Goal: Task Accomplishment & Management: Complete application form

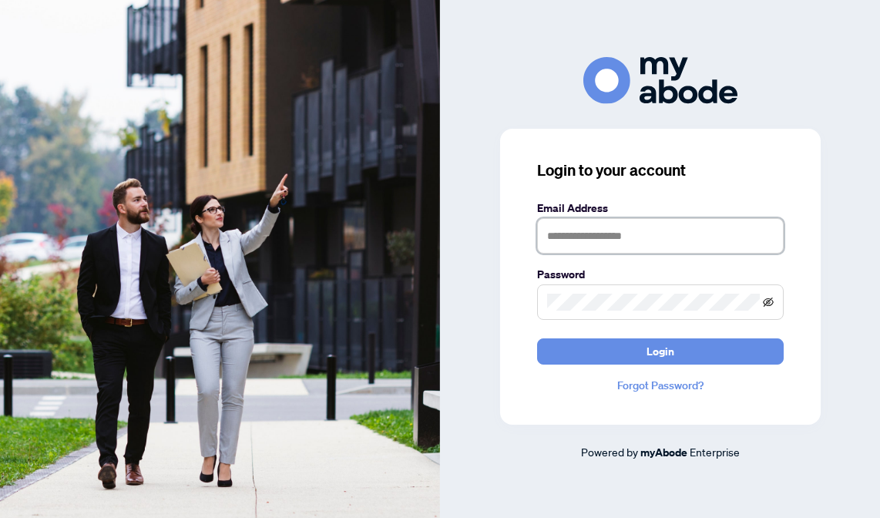
type input "**********"
click at [766, 304] on icon "eye-invisible" at bounding box center [768, 302] width 11 height 11
click at [766, 304] on icon "eye" at bounding box center [768, 302] width 11 height 11
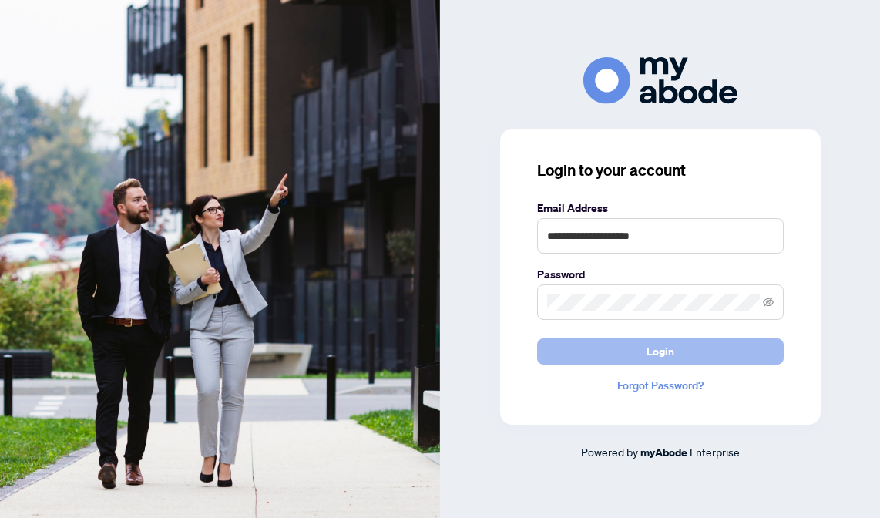
click at [672, 361] on span "Login" at bounding box center [660, 351] width 28 height 25
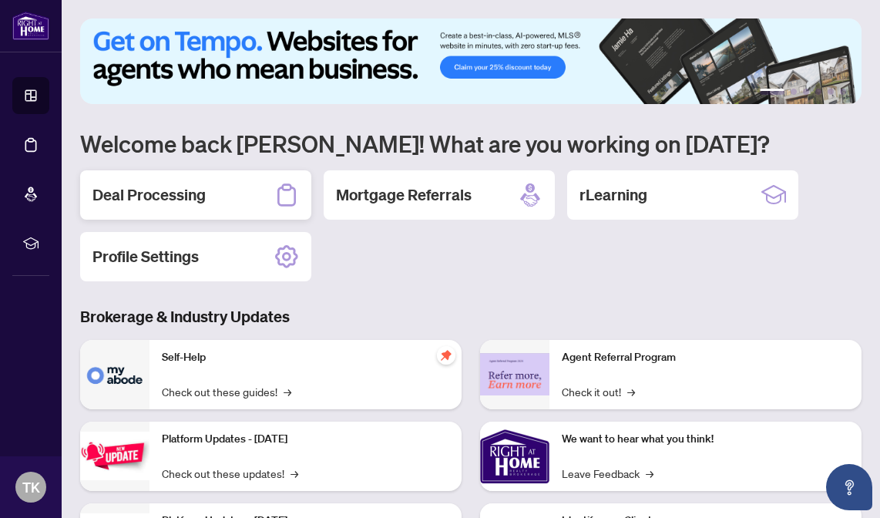
click at [178, 171] on div "Deal Processing" at bounding box center [195, 194] width 231 height 49
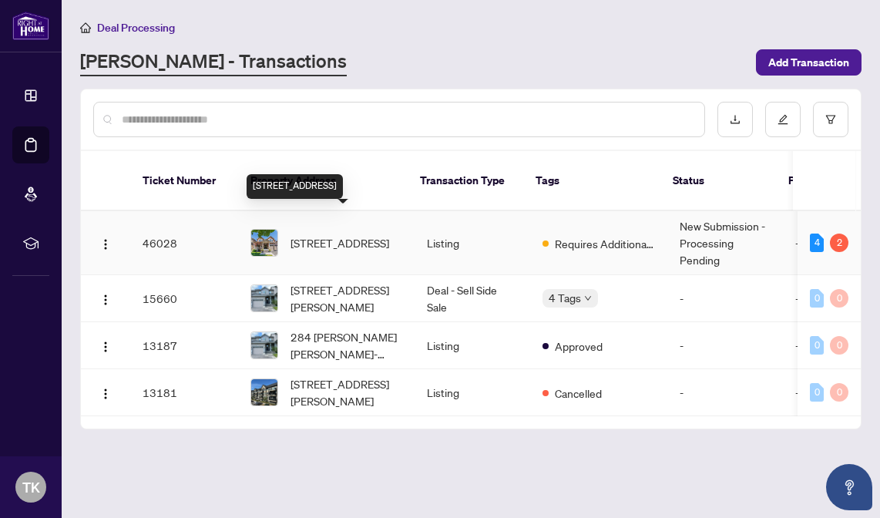
click at [334, 234] on span "[STREET_ADDRESS]" at bounding box center [339, 242] width 99 height 17
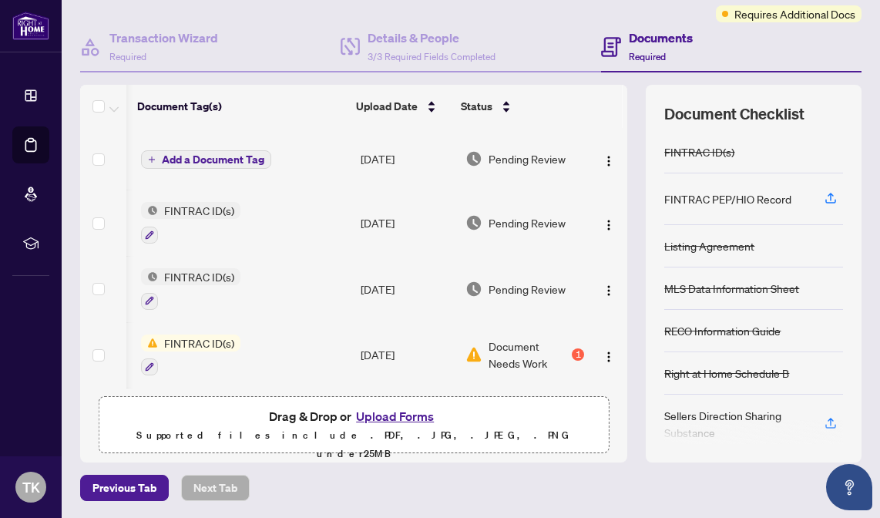
click at [189, 154] on span "Add a Document Tag" at bounding box center [213, 159] width 102 height 11
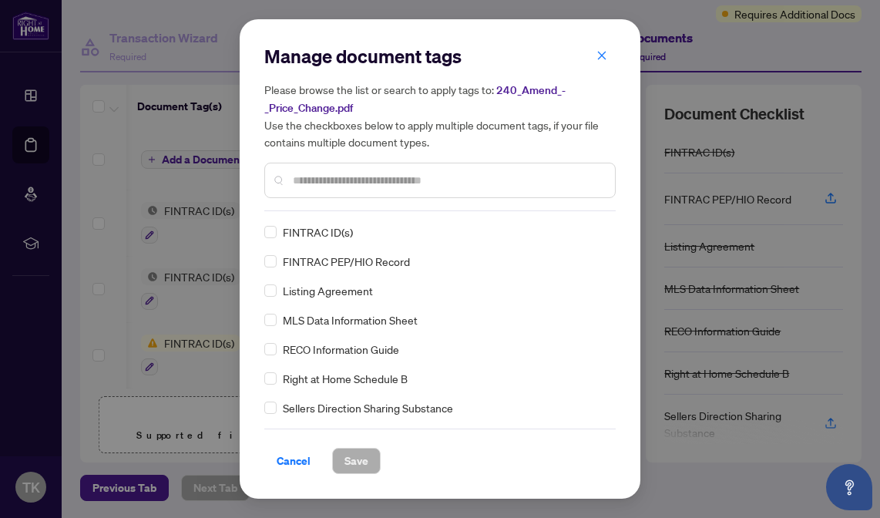
click at [351, 174] on input "text" at bounding box center [448, 180] width 310 height 17
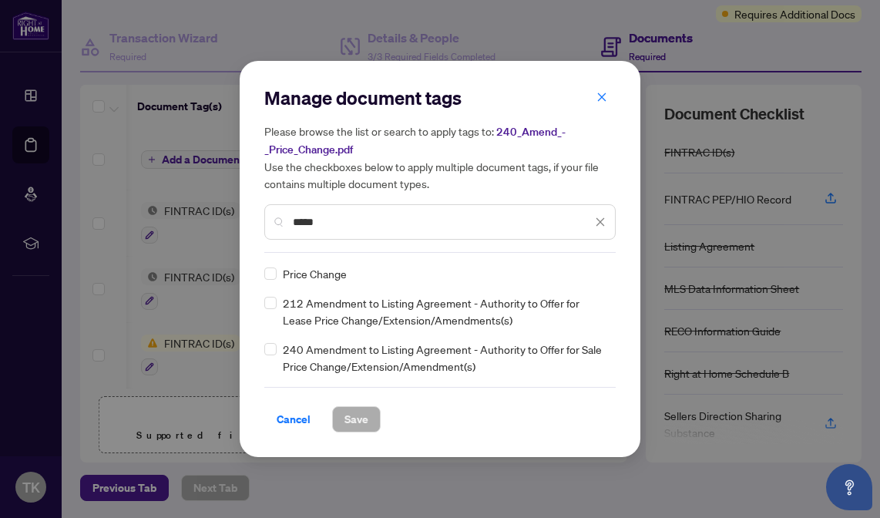
type input "*****"
click at [348, 419] on span "Save" at bounding box center [356, 419] width 24 height 25
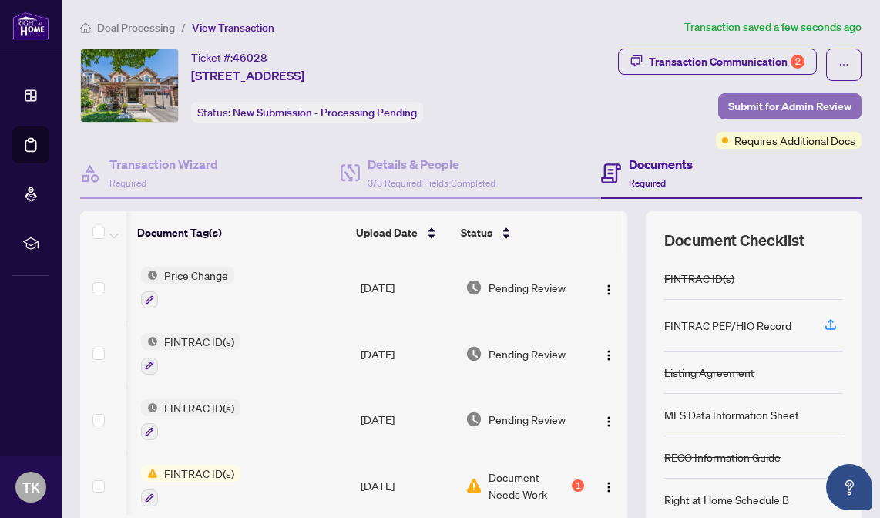
click at [765, 98] on span "Submit for Admin Review" at bounding box center [789, 106] width 123 height 25
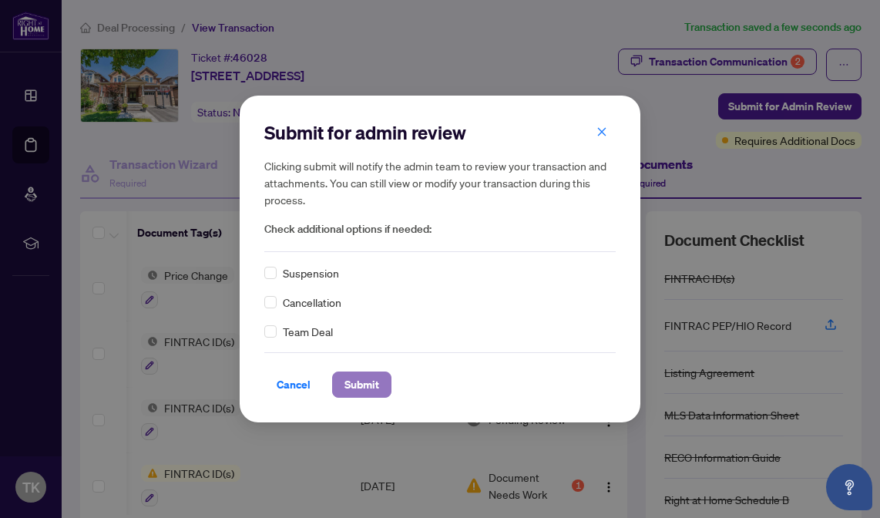
click at [374, 386] on span "Submit" at bounding box center [361, 384] width 35 height 25
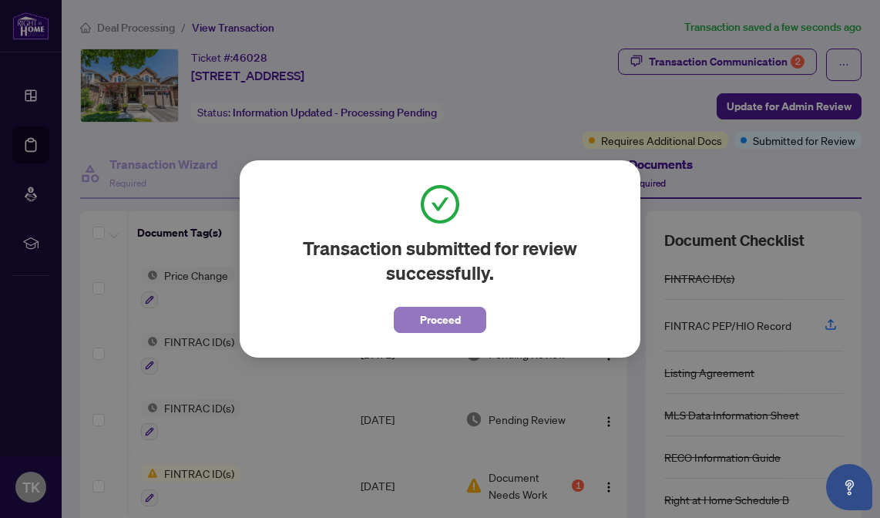
click at [446, 308] on span "Proceed" at bounding box center [440, 319] width 41 height 25
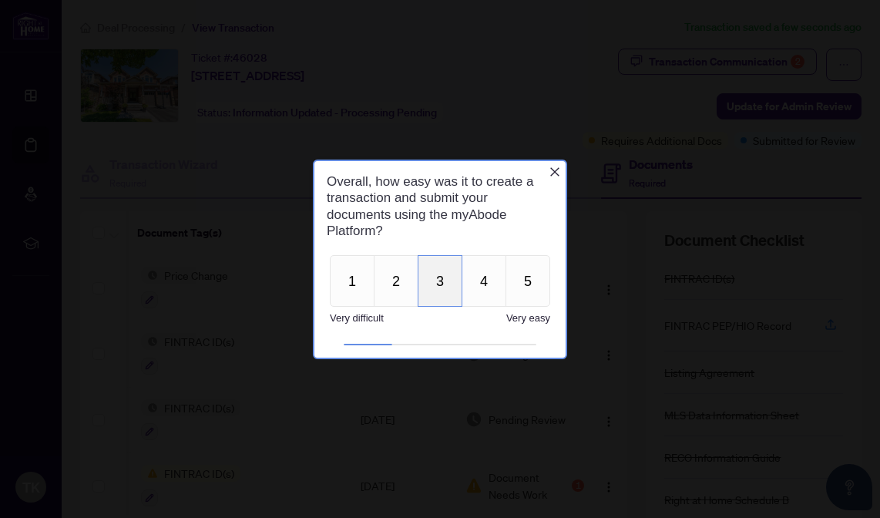
click at [437, 276] on button "3" at bounding box center [439, 280] width 45 height 52
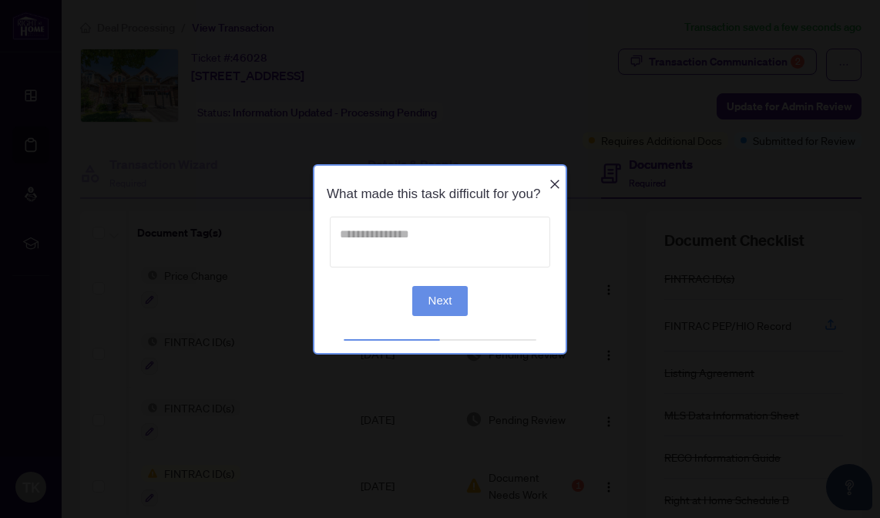
click at [437, 245] on textarea at bounding box center [440, 241] width 220 height 51
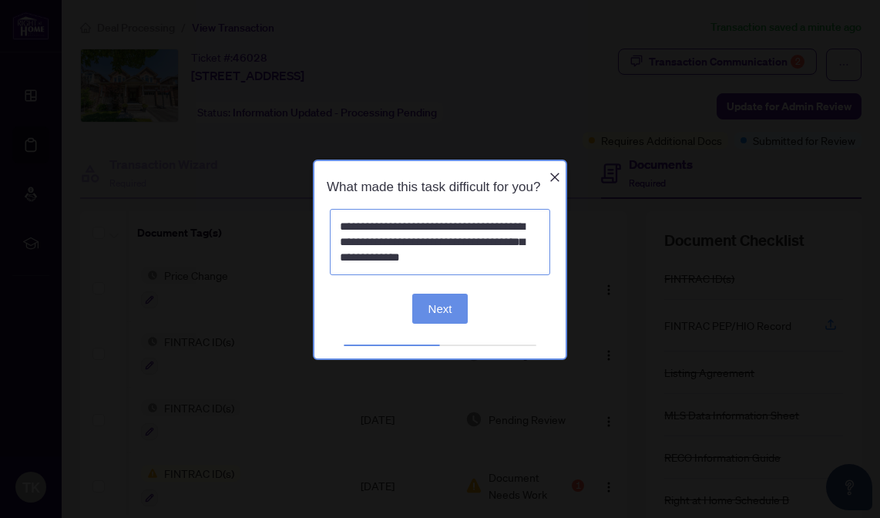
drag, startPoint x: 424, startPoint y: 265, endPoint x: 407, endPoint y: 254, distance: 19.4
click at [407, 254] on textarea "**********" at bounding box center [440, 241] width 220 height 66
click at [414, 265] on textarea "**********" at bounding box center [440, 241] width 220 height 66
type textarea "**********"
click at [441, 323] on button "Next" at bounding box center [440, 308] width 56 height 30
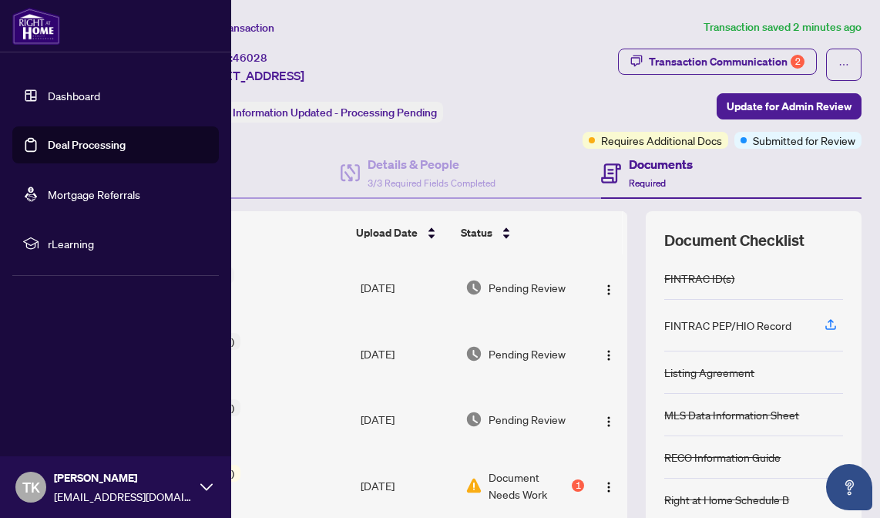
click at [62, 93] on link "Dashboard" at bounding box center [74, 96] width 52 height 14
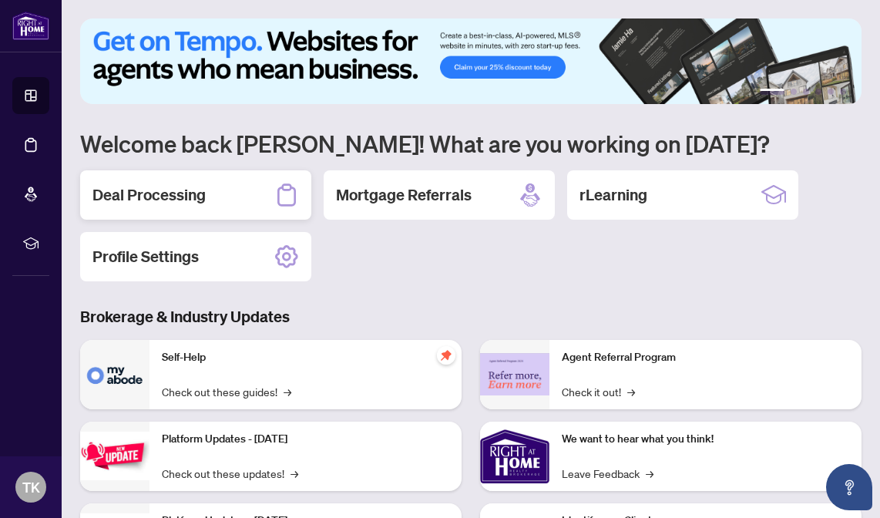
click at [162, 186] on h2 "Deal Processing" at bounding box center [148, 195] width 113 height 22
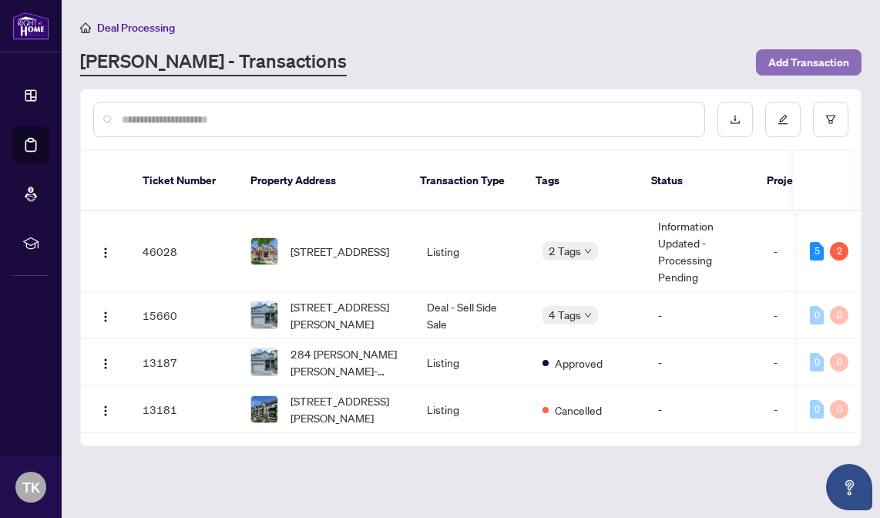
click at [799, 55] on span "Add Transaction" at bounding box center [808, 62] width 81 height 25
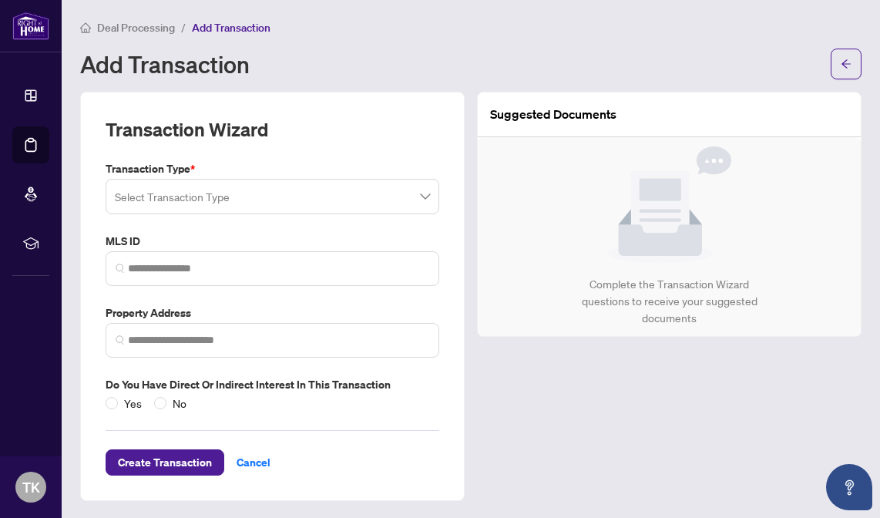
click at [424, 197] on span at bounding box center [272, 196] width 315 height 29
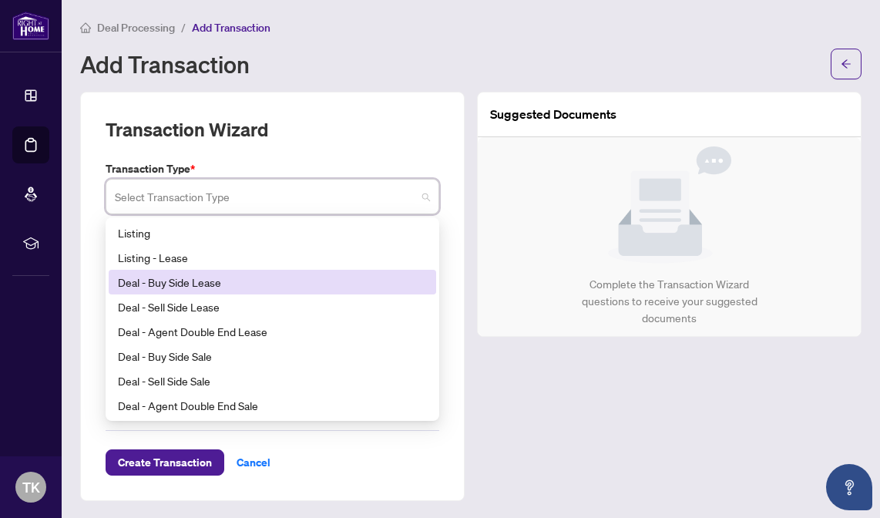
click at [193, 278] on div "Deal - Buy Side Lease" at bounding box center [272, 281] width 309 height 17
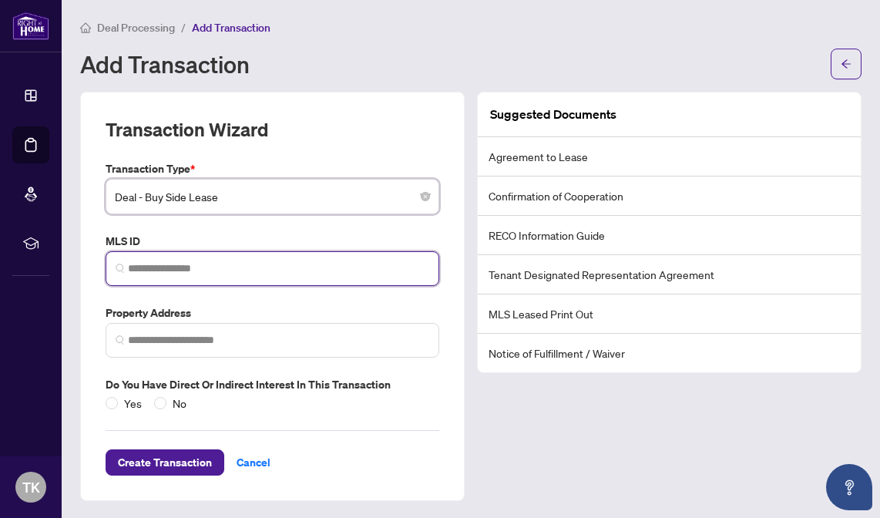
click at [189, 266] on input "search" at bounding box center [278, 268] width 301 height 16
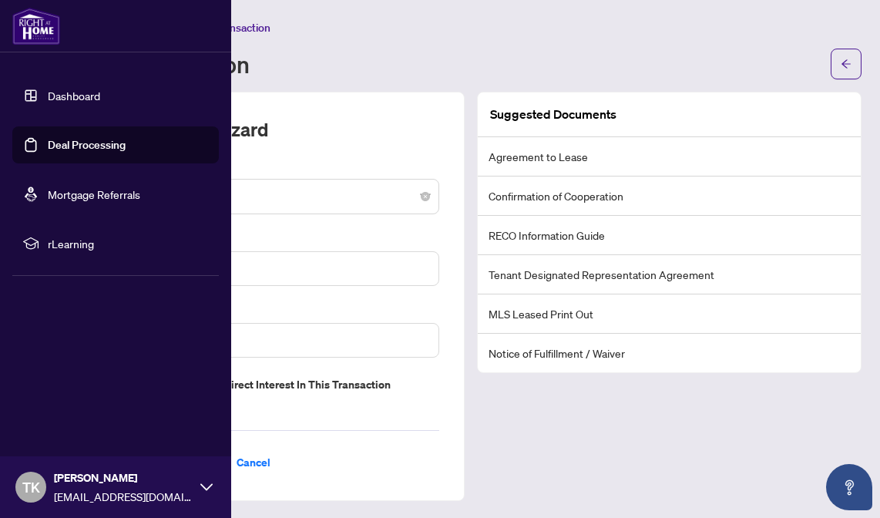
click at [57, 89] on link "Dashboard" at bounding box center [74, 96] width 52 height 14
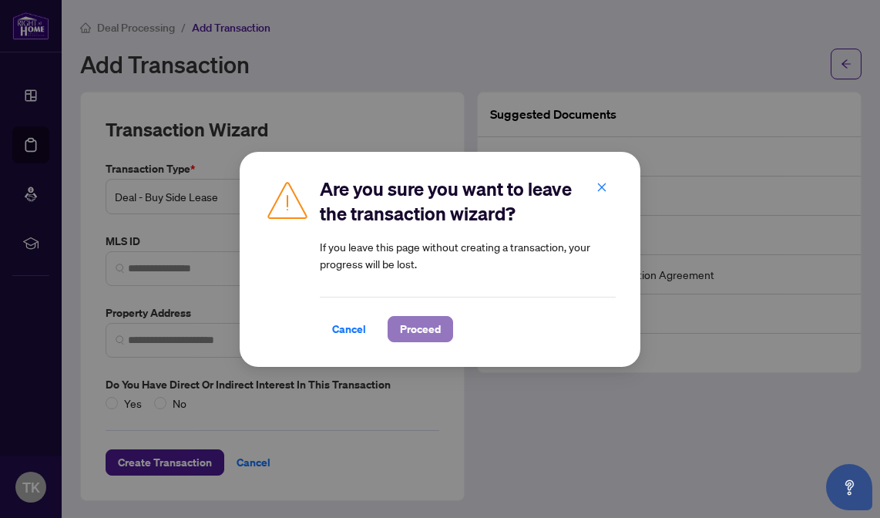
click at [427, 317] on span "Proceed" at bounding box center [420, 329] width 41 height 25
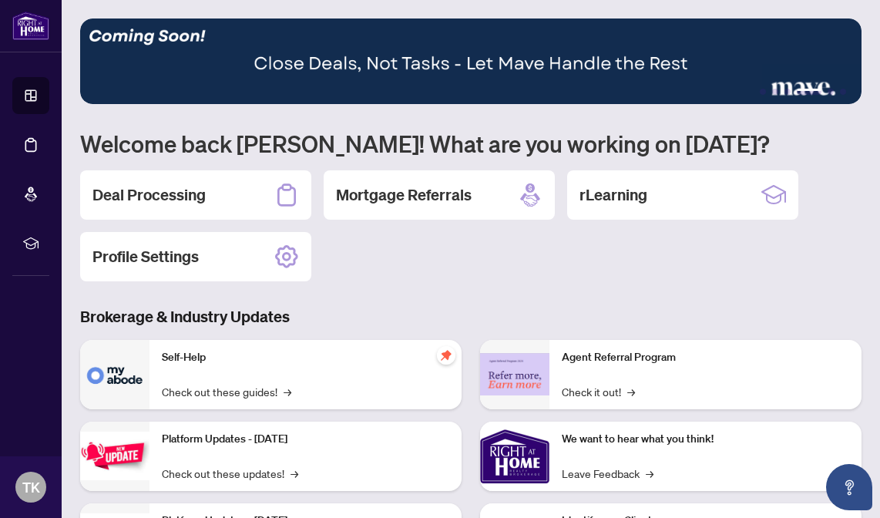
click at [374, 283] on div "1 2 3 4 5 6 Welcome back [PERSON_NAME]! What are you working on [DATE]? Deal Pr…" at bounding box center [470, 347] width 781 height 659
